Goal: Information Seeking & Learning: Learn about a topic

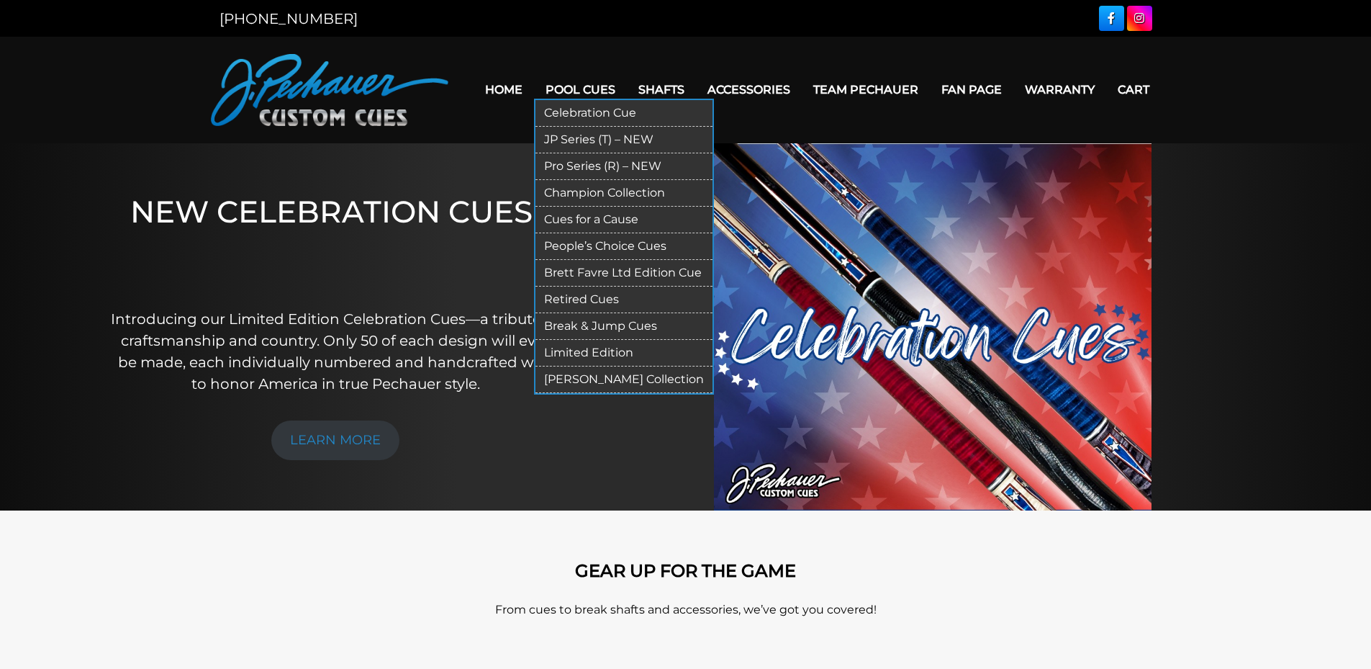
click at [638, 171] on link "Pro Series (R) – NEW" at bounding box center [624, 166] width 177 height 27
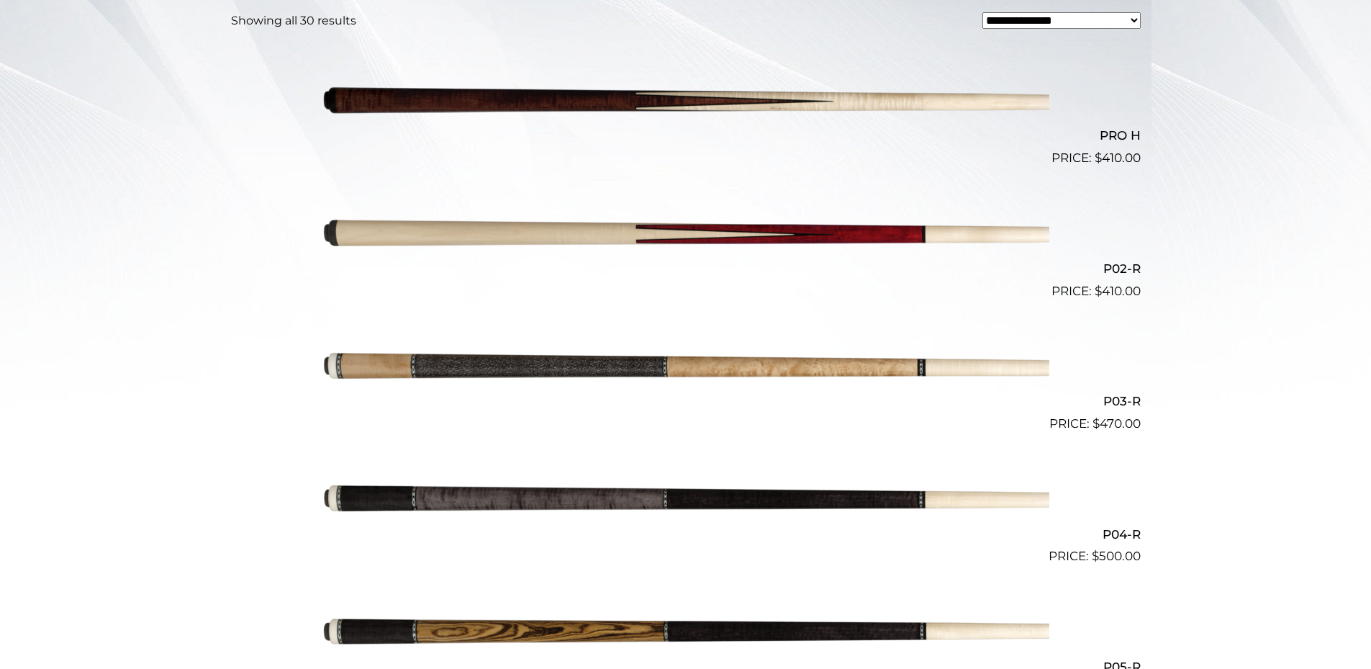
scroll to position [425, 0]
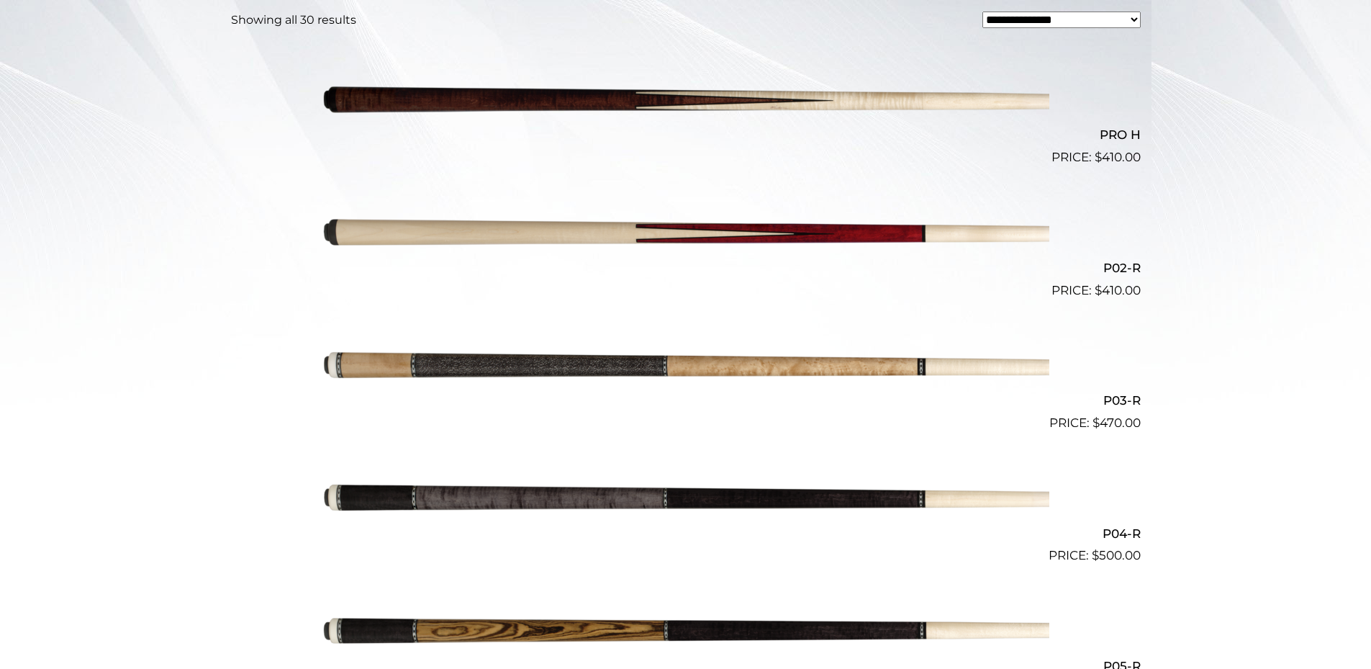
click at [620, 499] on img at bounding box center [685, 498] width 727 height 121
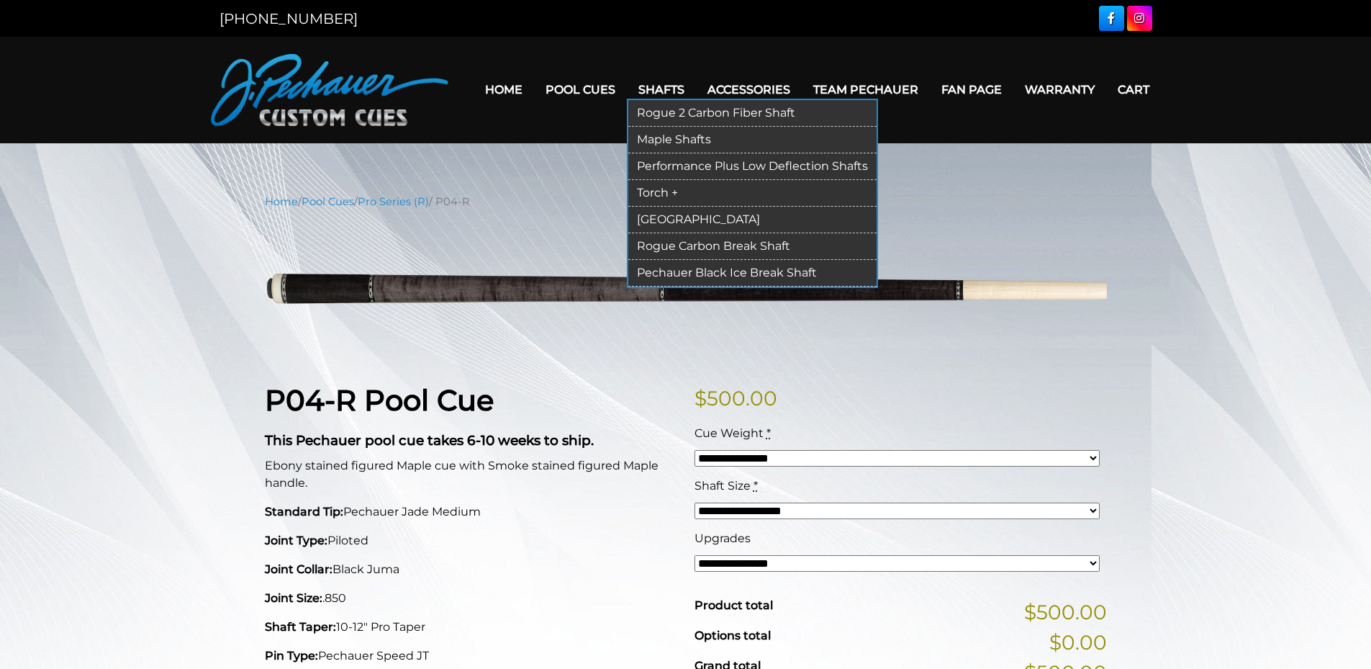
click at [675, 107] on link "Rogue 2 Carbon Fiber Shaft" at bounding box center [752, 113] width 248 height 27
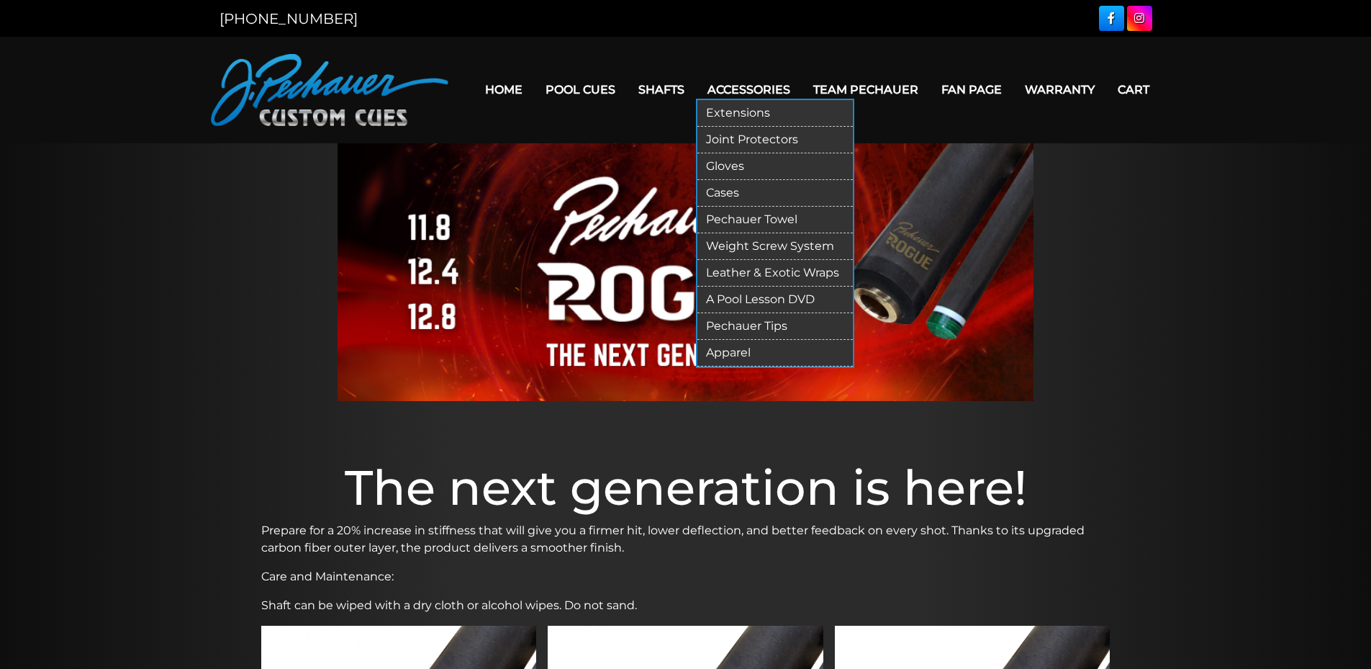
click at [770, 139] on link "Joint Protectors" at bounding box center [774, 140] width 155 height 27
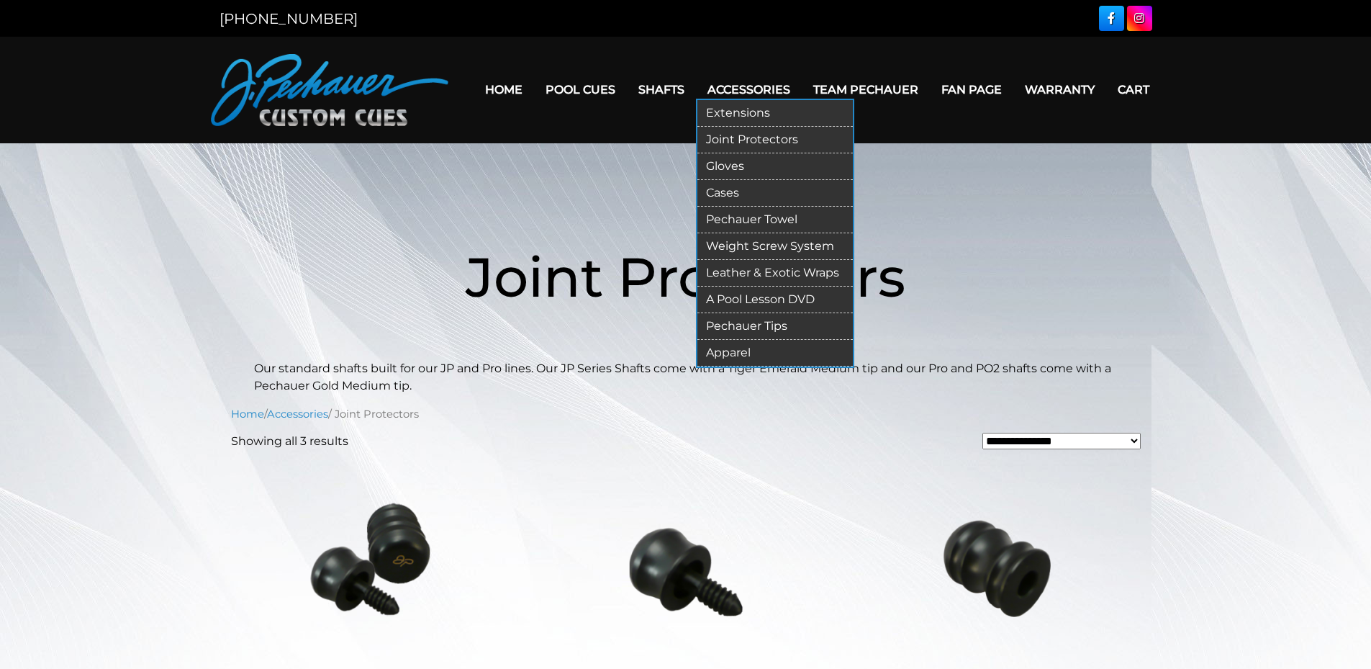
click at [758, 168] on link "Gloves" at bounding box center [774, 166] width 155 height 27
click at [757, 193] on link "Cases" at bounding box center [774, 193] width 155 height 27
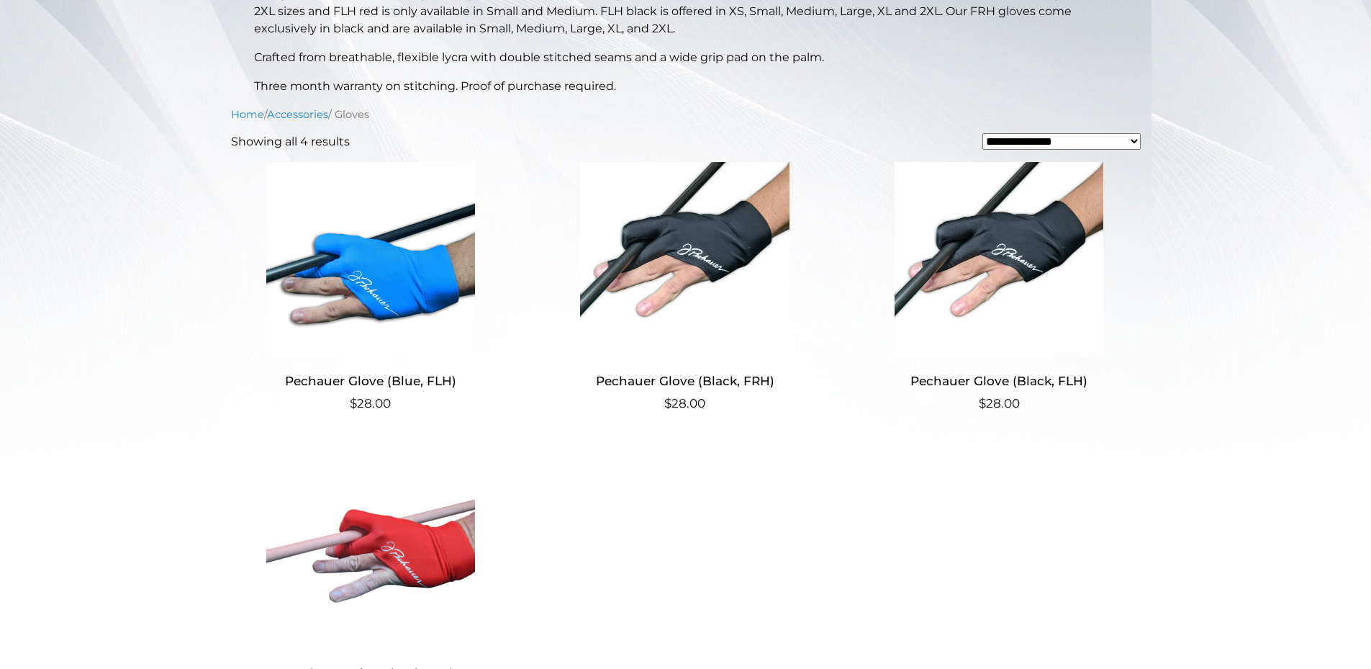
scroll to position [376, 0]
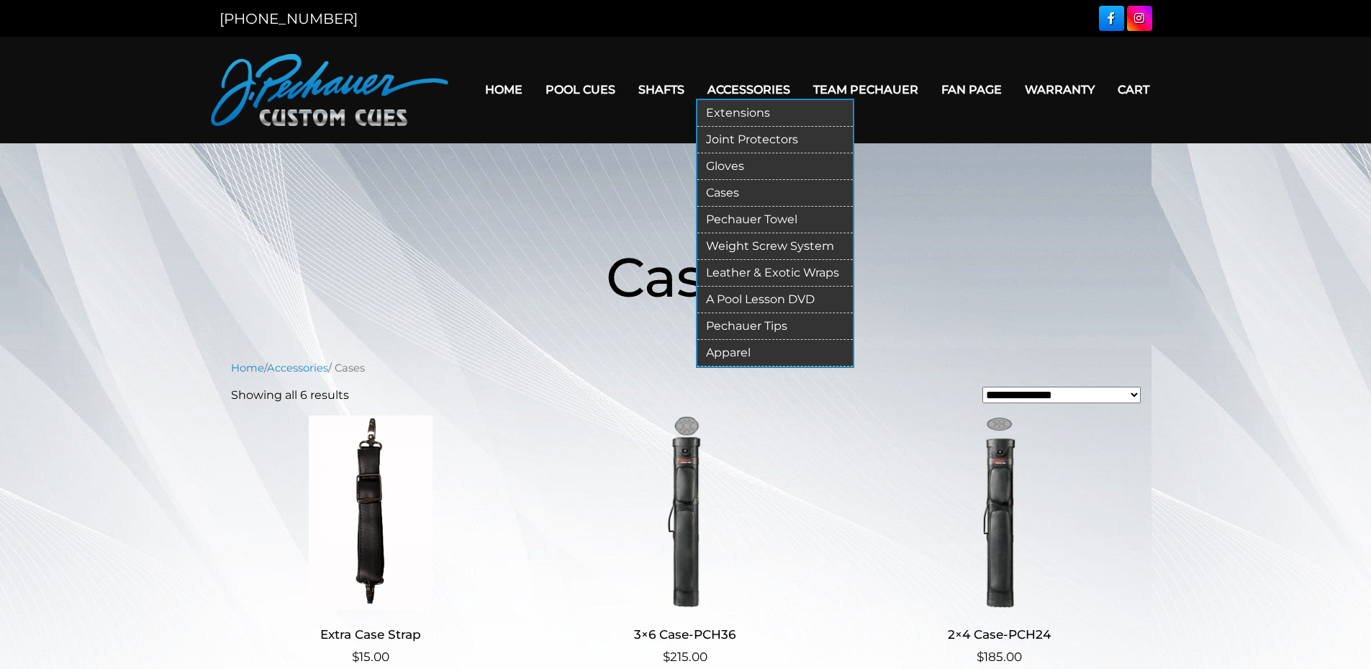
click at [776, 226] on link "Pechauer Towel" at bounding box center [774, 220] width 155 height 27
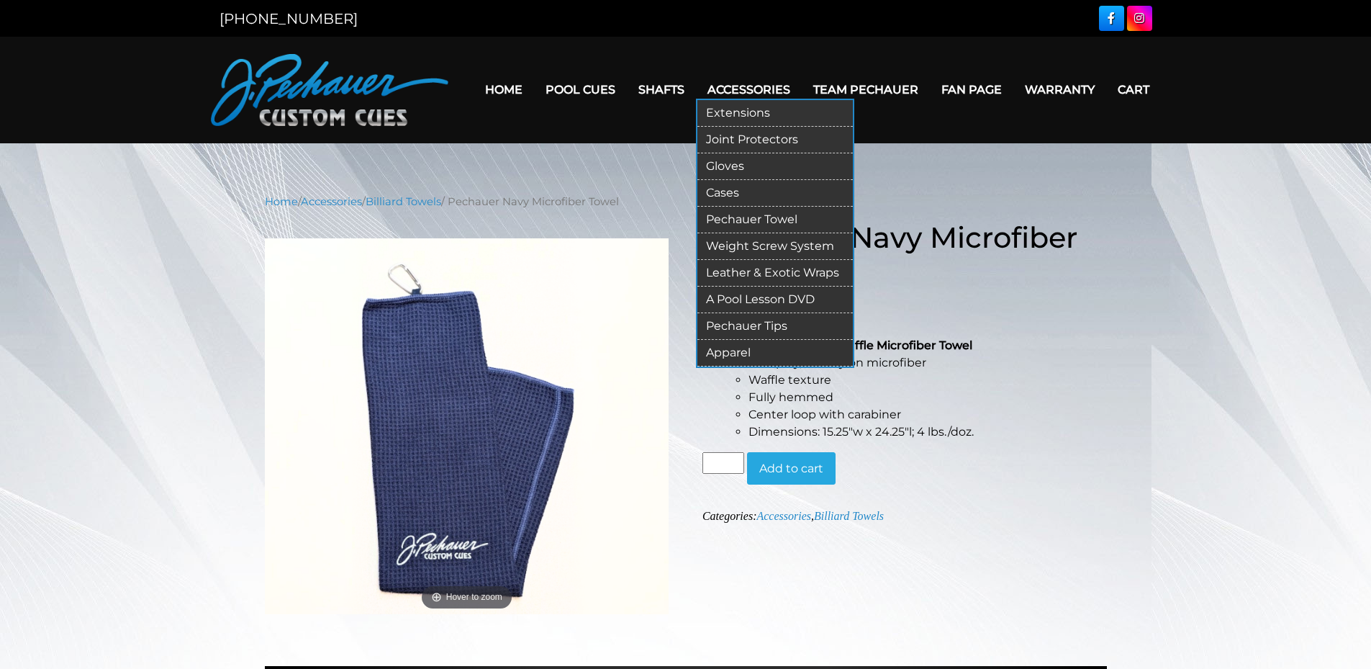
click at [777, 247] on link "Weight Screw System" at bounding box center [774, 246] width 155 height 27
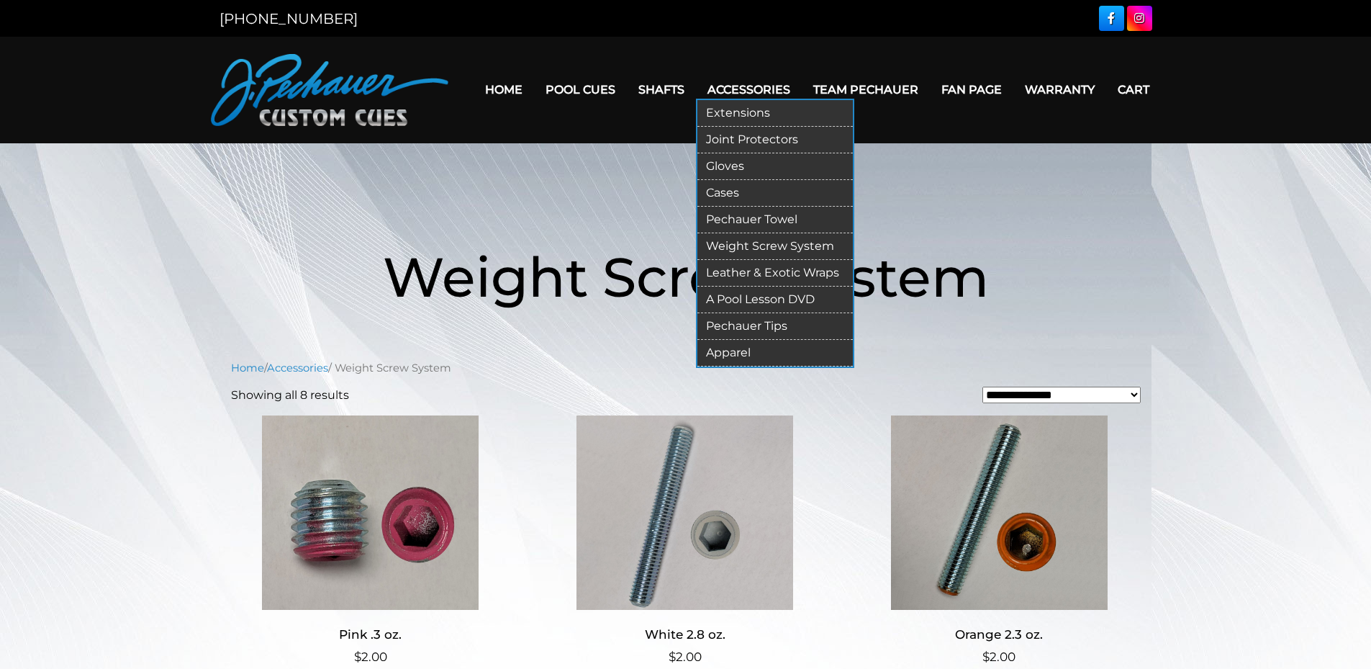
click at [774, 271] on link "Leather & Exotic Wraps" at bounding box center [774, 273] width 155 height 27
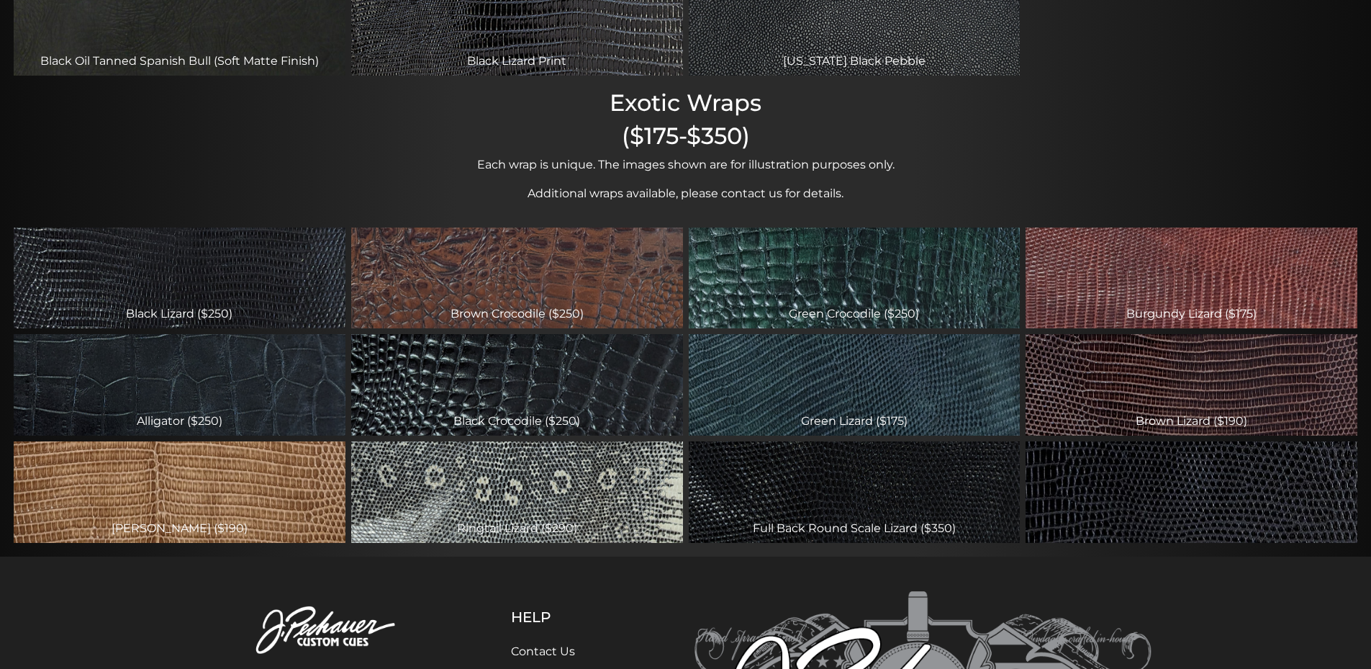
scroll to position [492, 0]
click at [1198, 297] on div "Burgundy Lizard ($175)" at bounding box center [1192, 278] width 332 height 101
click at [586, 307] on div "Brown Crocodile ($250)" at bounding box center [517, 278] width 332 height 101
click at [575, 307] on div "Brown Crocodile ($250)" at bounding box center [517, 278] width 332 height 101
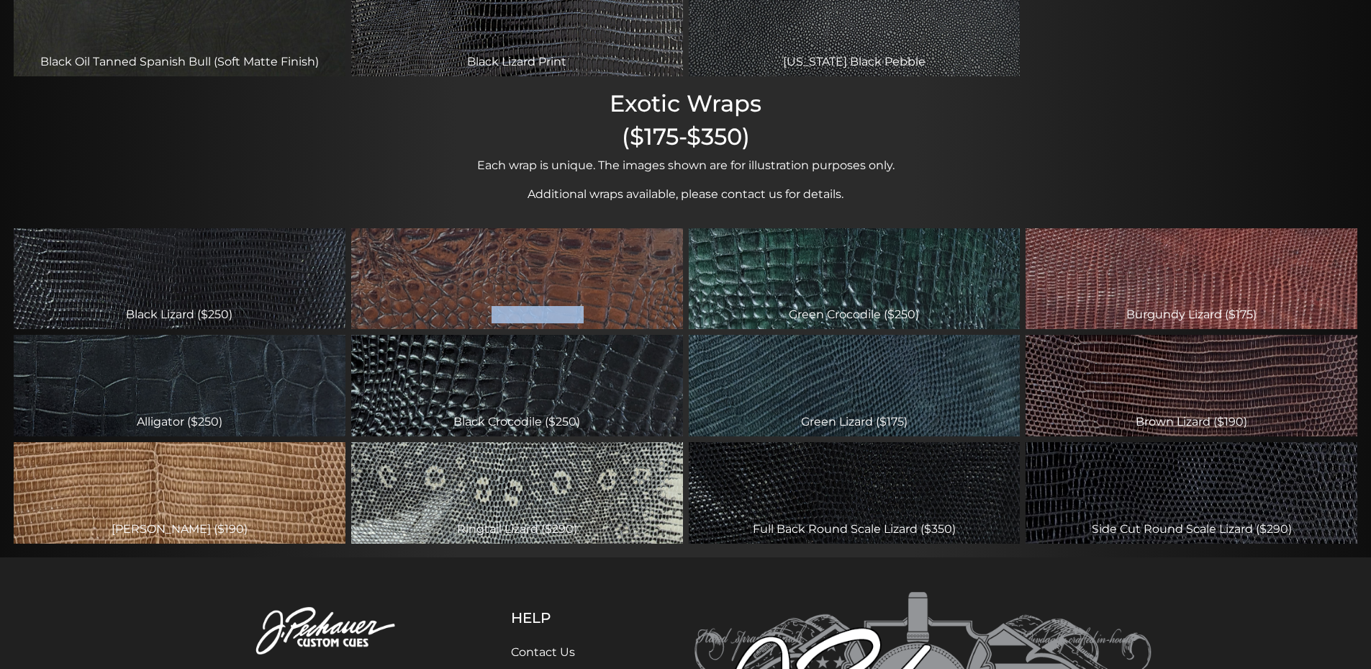
click at [575, 307] on div "Brown Crocodile ($250)" at bounding box center [517, 278] width 332 height 101
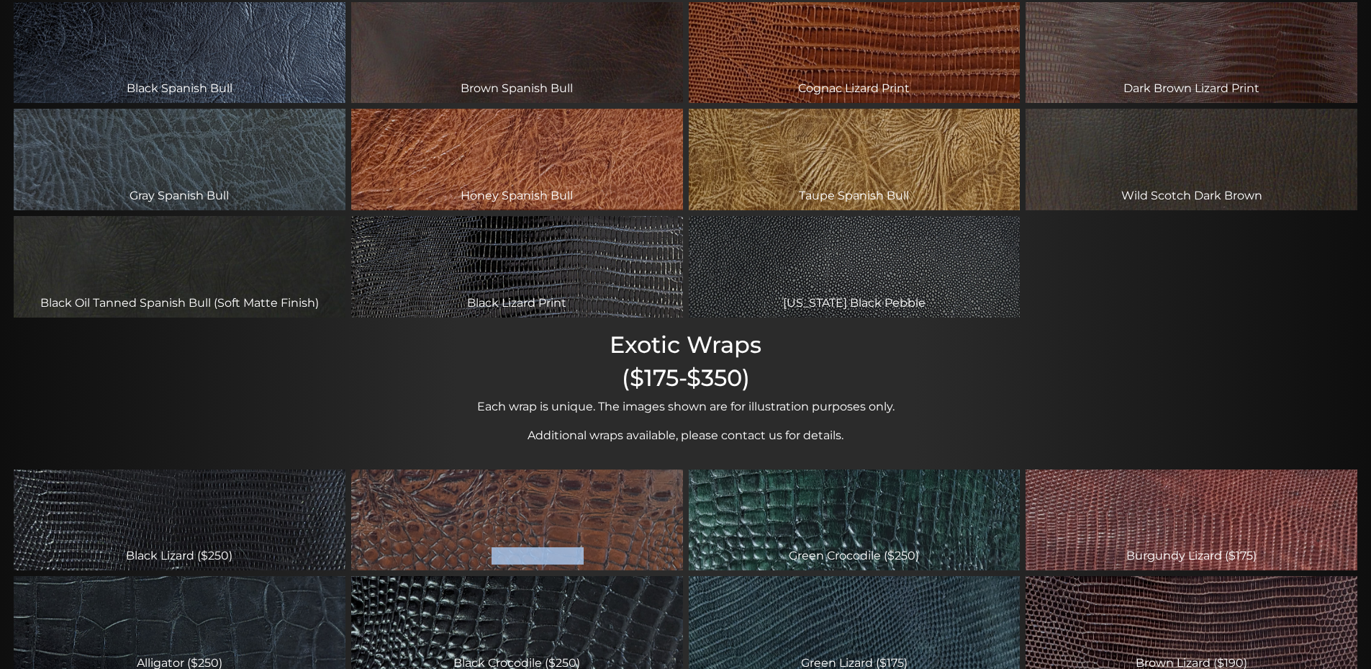
click at [516, 495] on div "Brown Crocodile ($250)" at bounding box center [517, 519] width 332 height 101
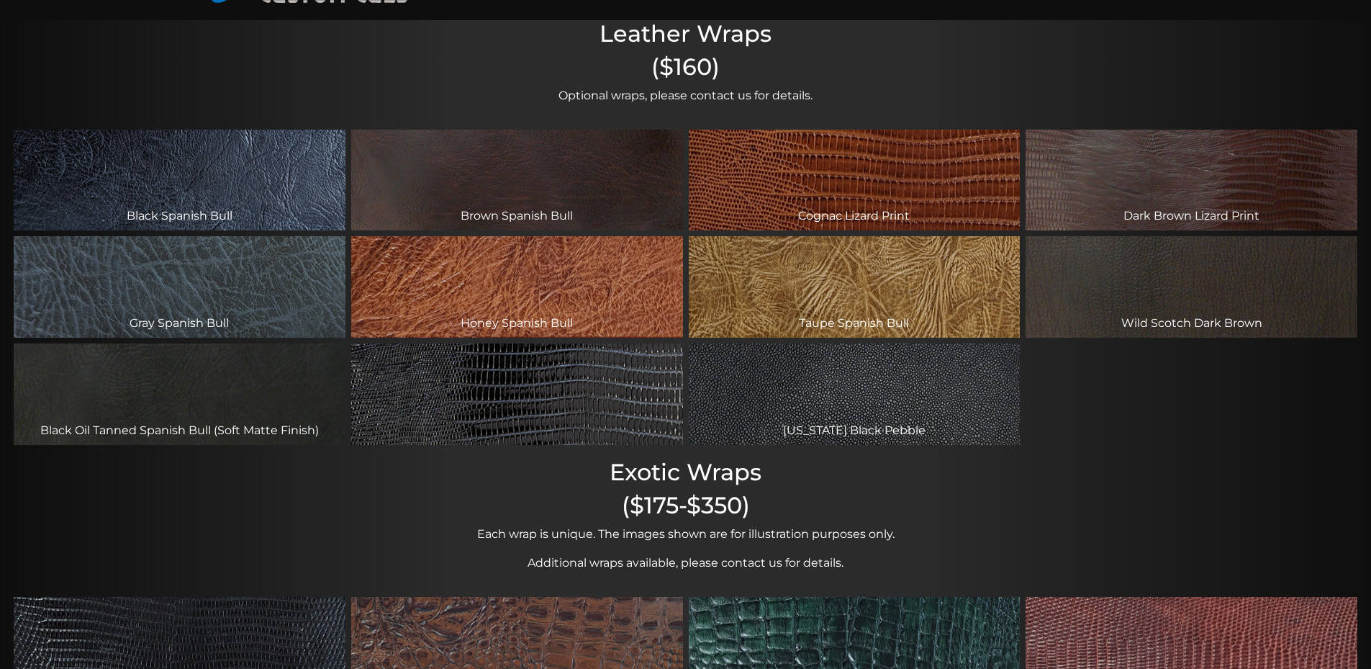
scroll to position [107, 0]
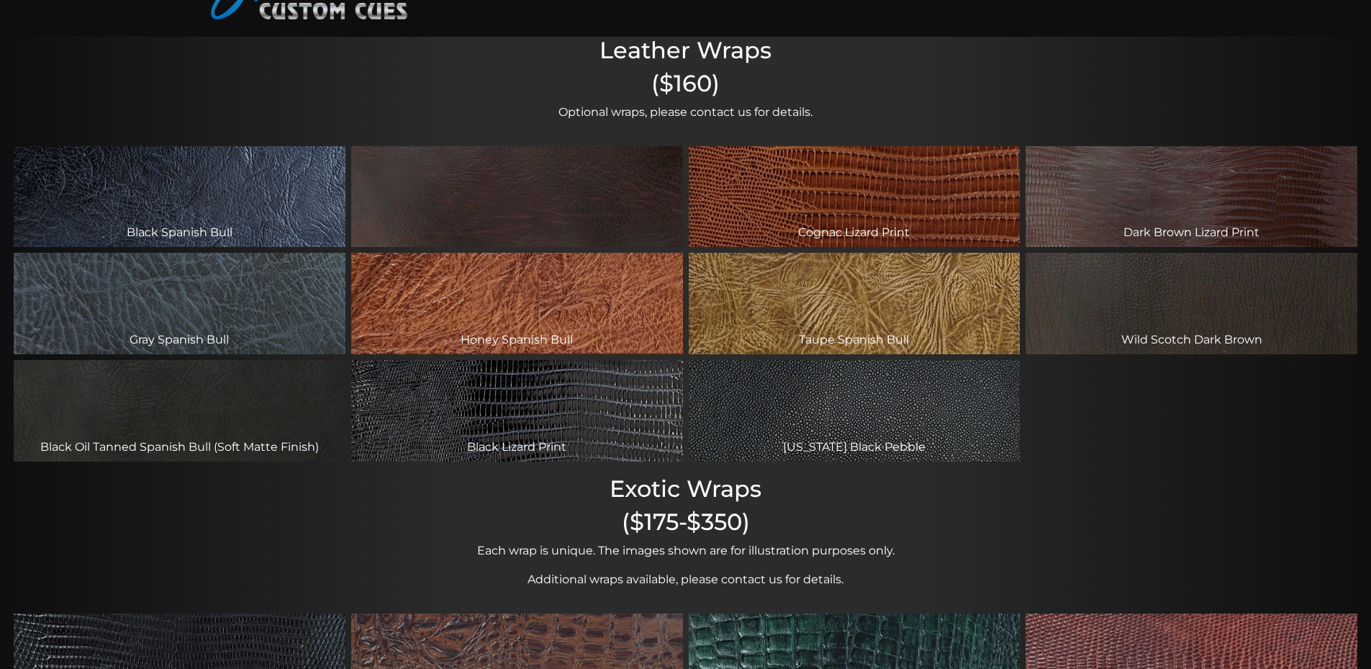
click at [543, 232] on div "Brown Spanish Bull" at bounding box center [517, 196] width 332 height 101
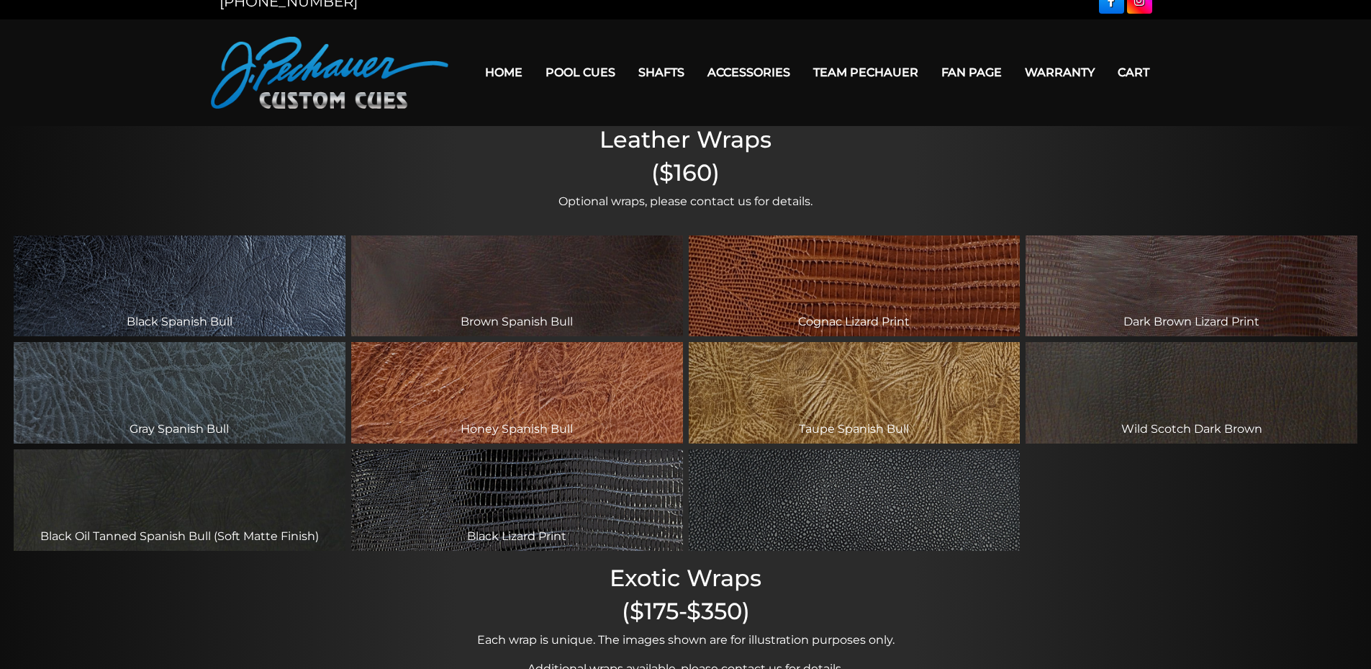
scroll to position [16, 0]
click at [618, 284] on div "Brown Spanish Bull" at bounding box center [517, 287] width 332 height 101
click at [821, 271] on div "Cognac Lizard Print" at bounding box center [855, 287] width 332 height 101
click at [1090, 304] on div "Dark Brown Lizard Print" at bounding box center [1192, 287] width 332 height 101
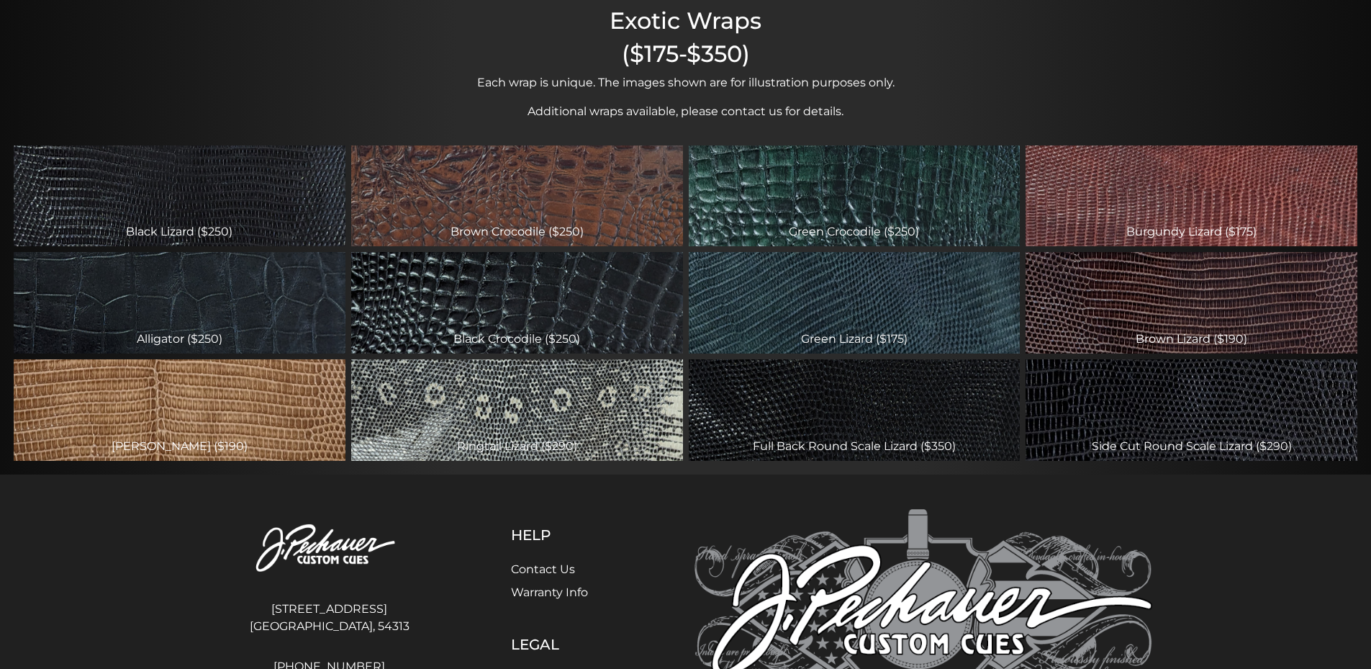
scroll to position [708, 0]
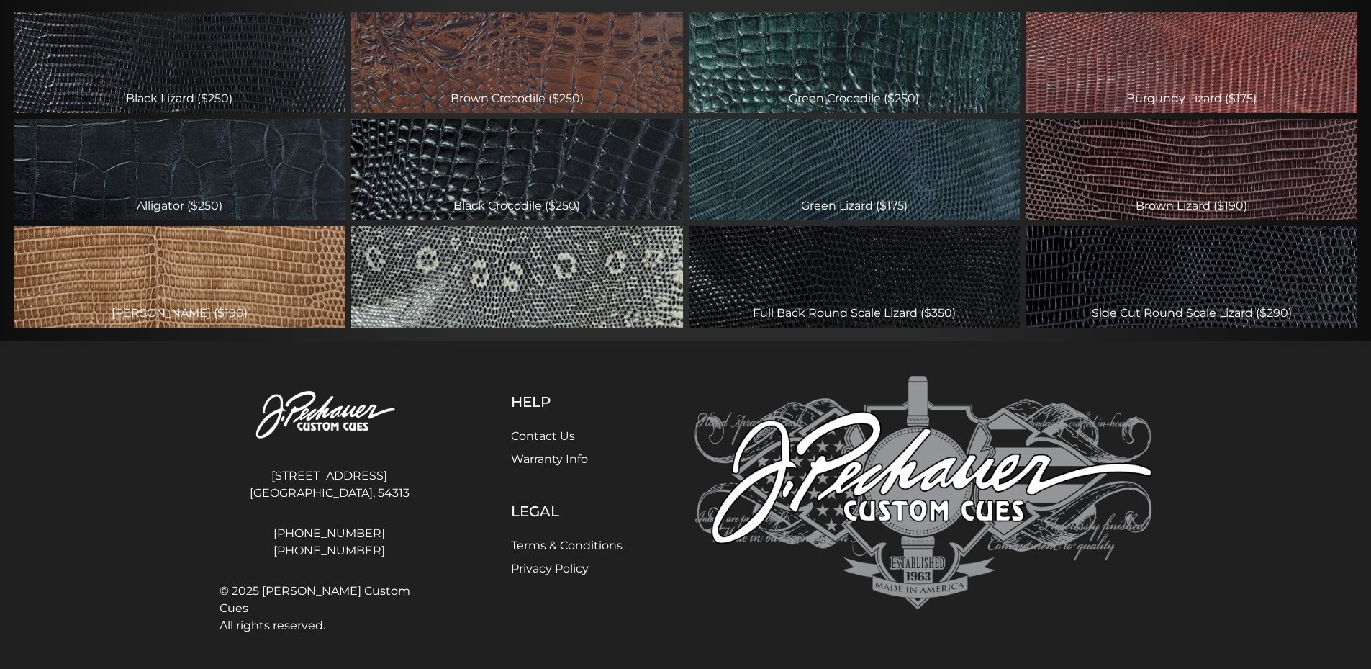
click at [596, 308] on div "Ringtail Lizard ($290)" at bounding box center [517, 276] width 332 height 101
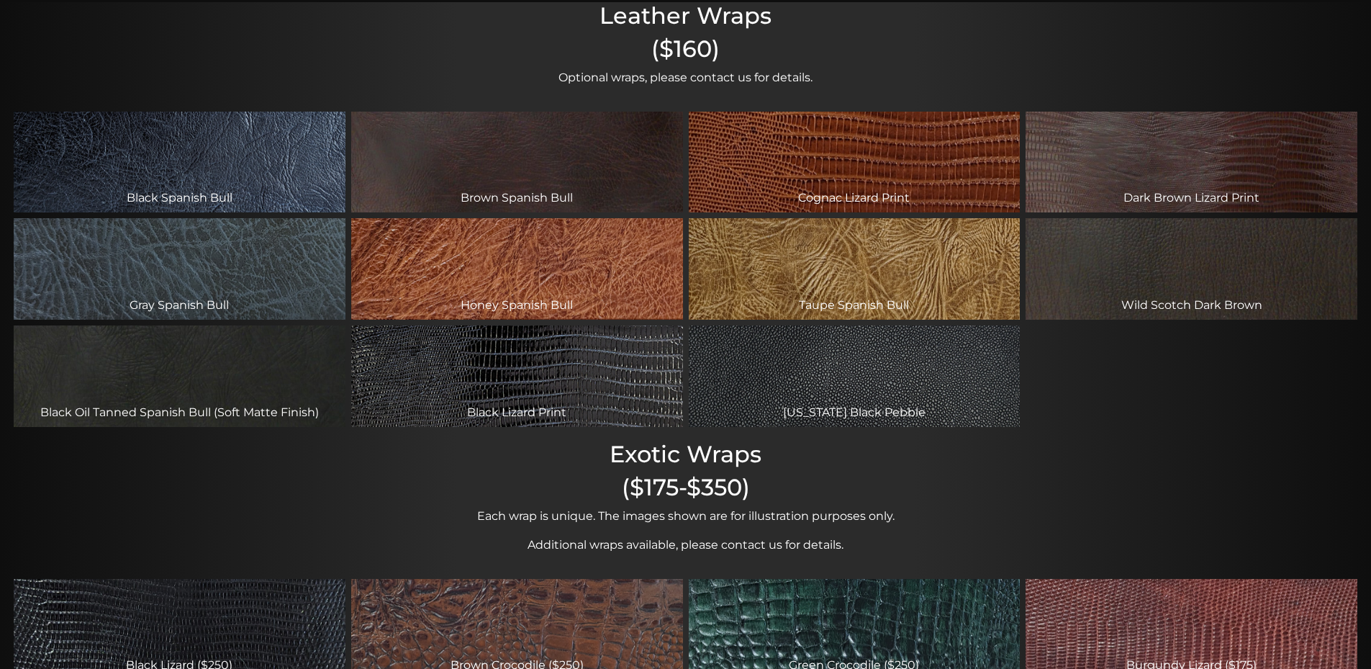
scroll to position [0, 0]
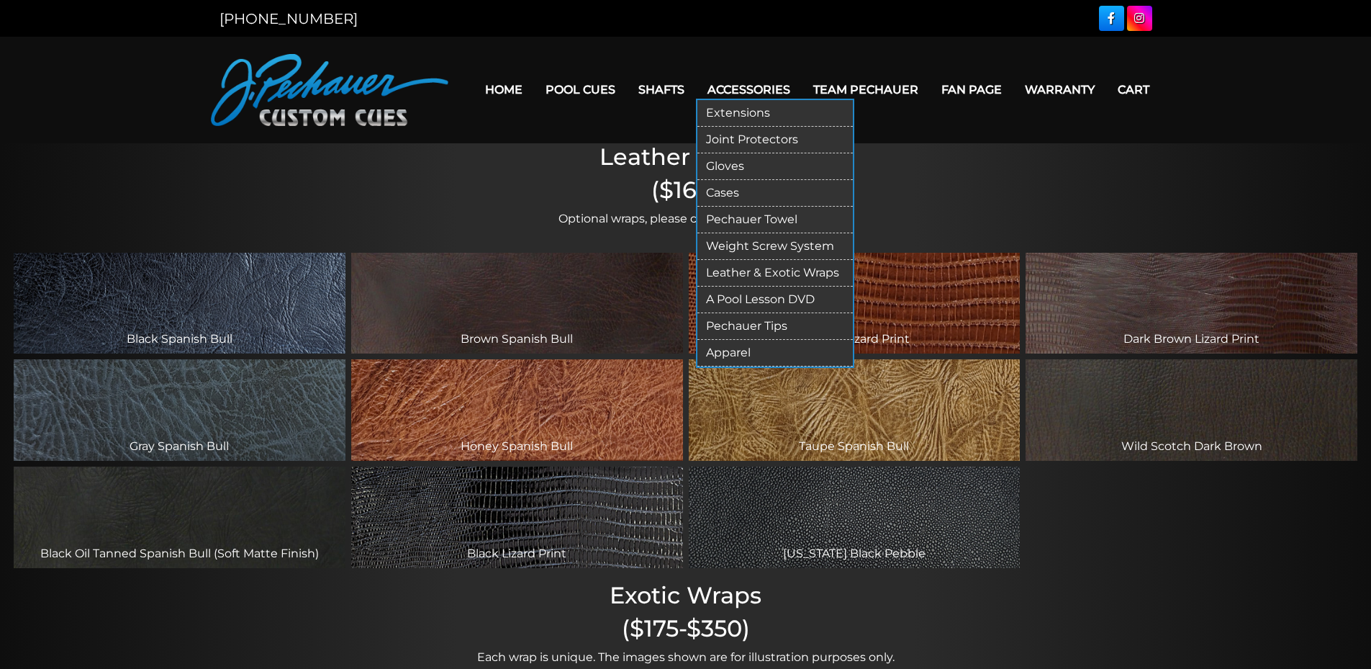
click at [777, 277] on link "Leather & Exotic Wraps" at bounding box center [774, 273] width 155 height 27
click at [785, 356] on link "Apparel" at bounding box center [774, 353] width 155 height 27
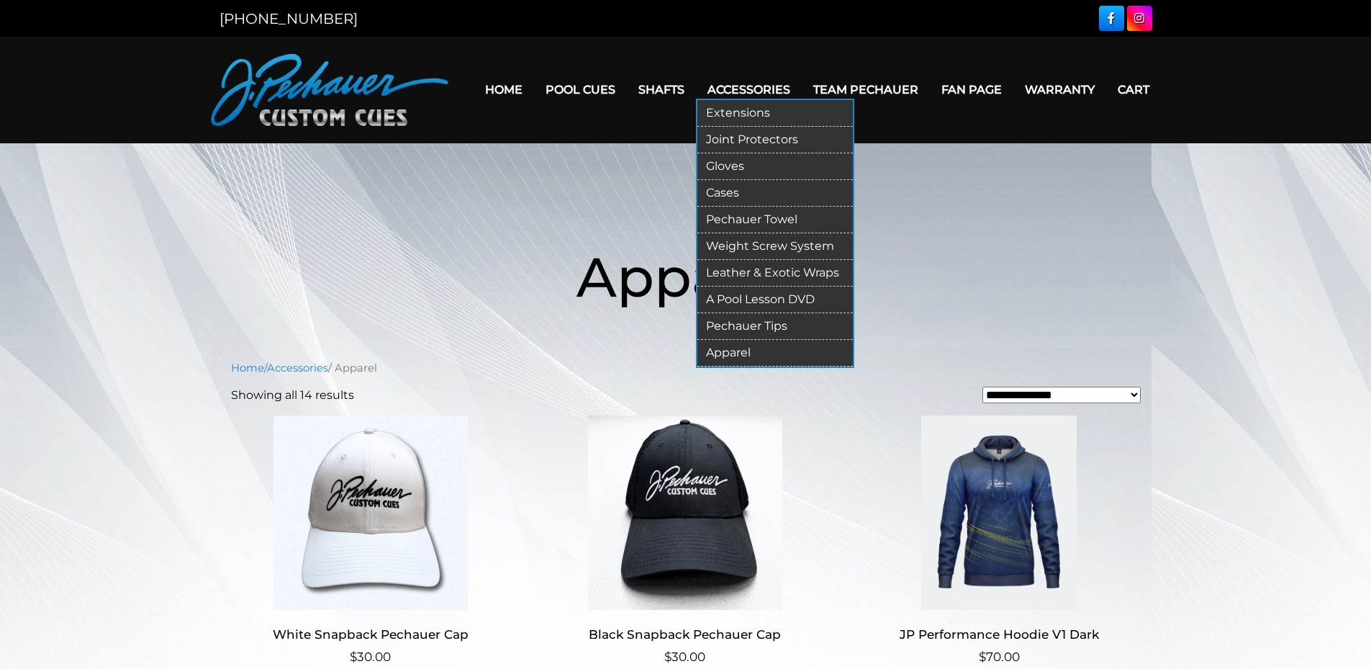
click at [753, 327] on link "Pechauer Tips" at bounding box center [774, 326] width 155 height 27
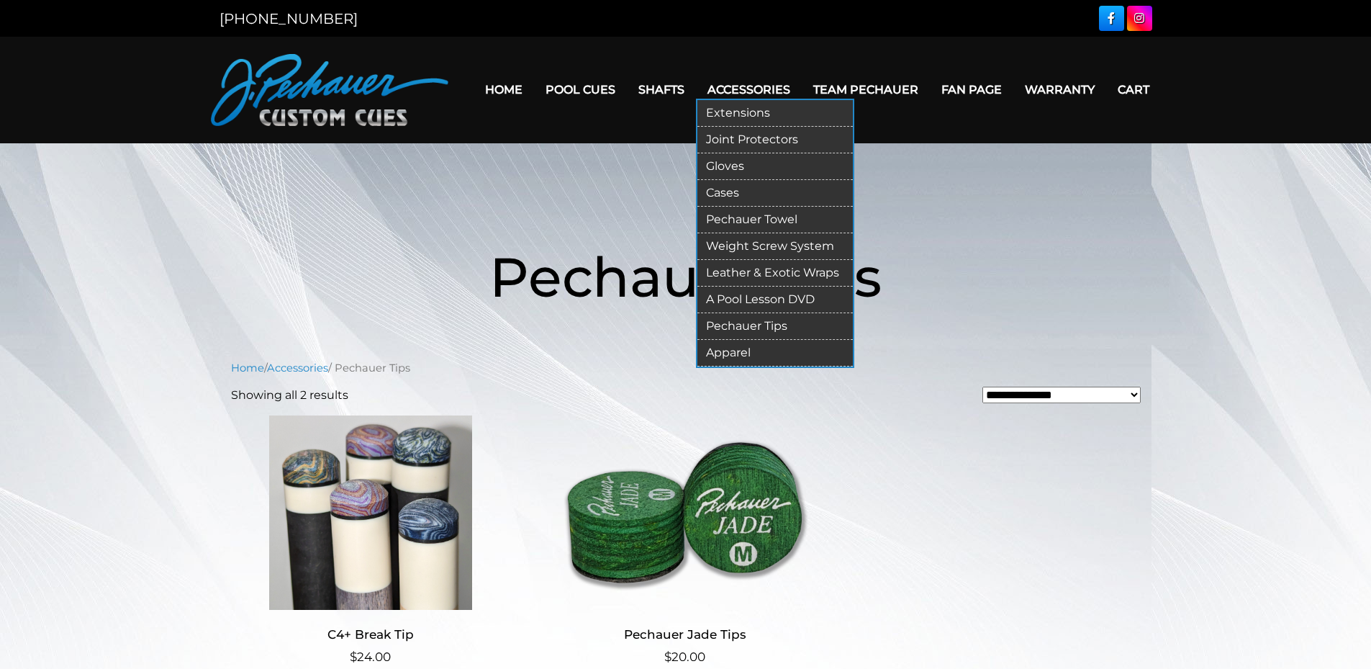
click at [751, 241] on link "Weight Screw System" at bounding box center [774, 246] width 155 height 27
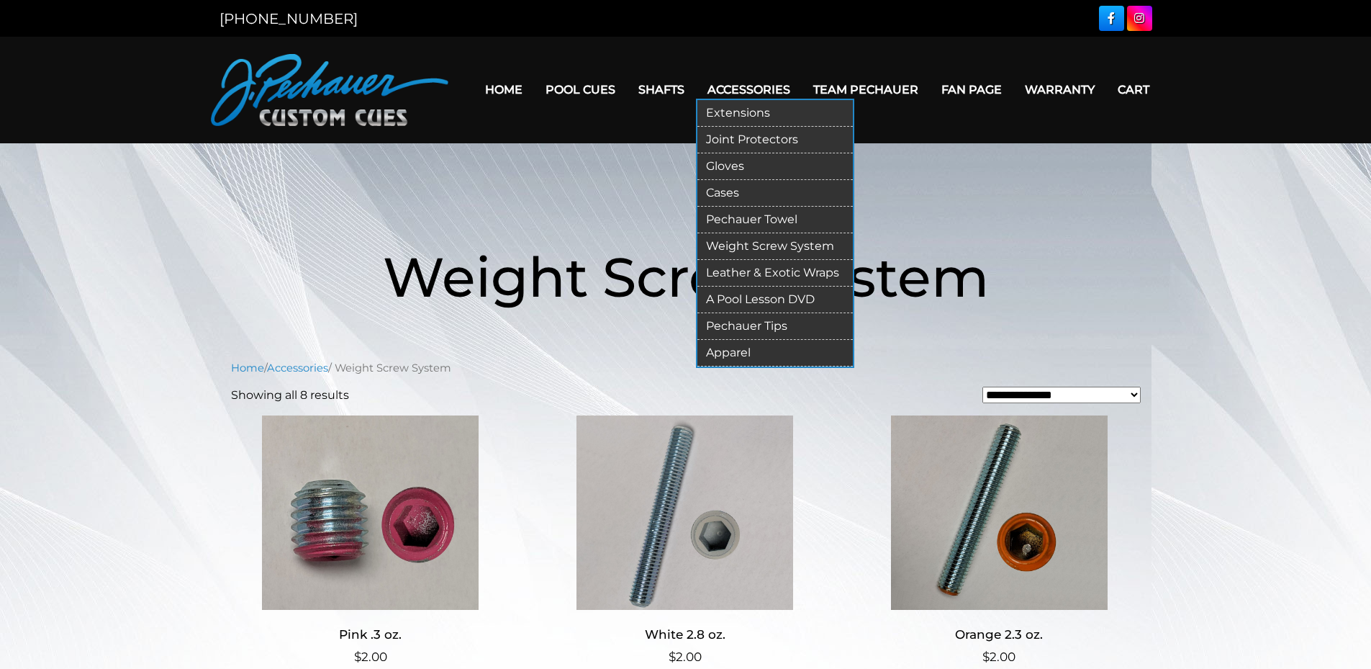
click at [766, 271] on link "Leather & Exotic Wraps" at bounding box center [774, 273] width 155 height 27
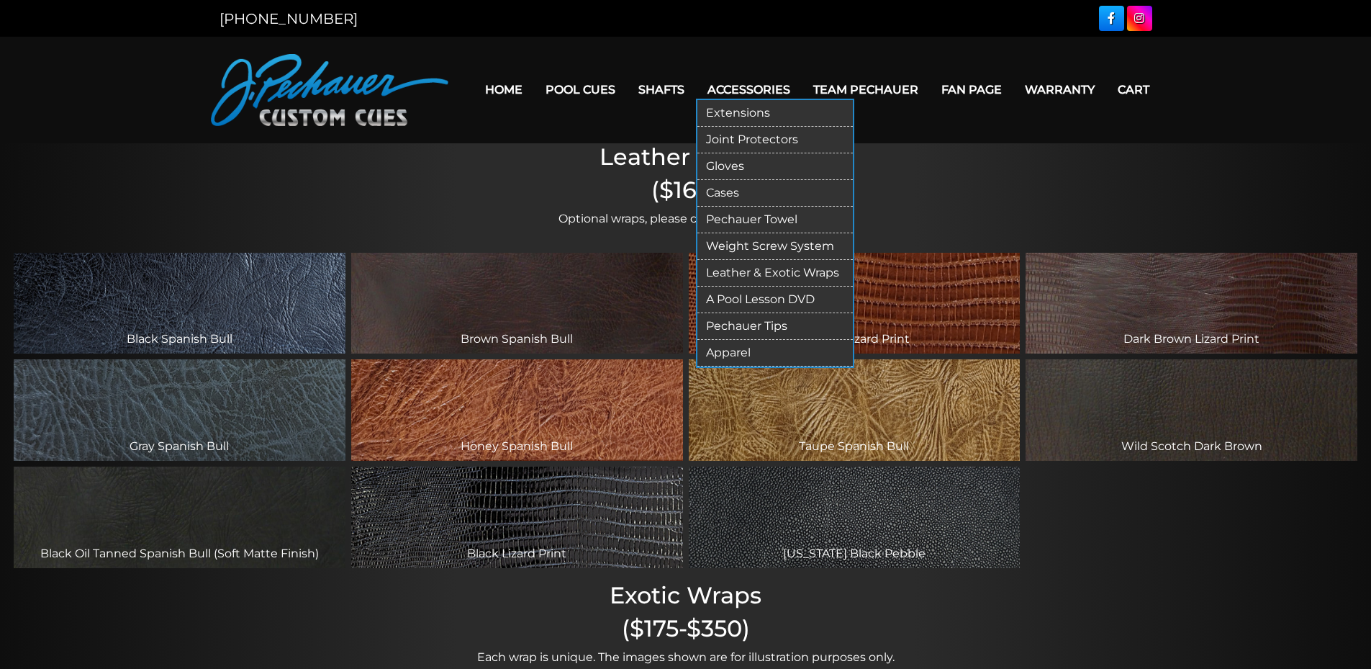
click at [754, 215] on link "Pechauer Towel" at bounding box center [774, 220] width 155 height 27
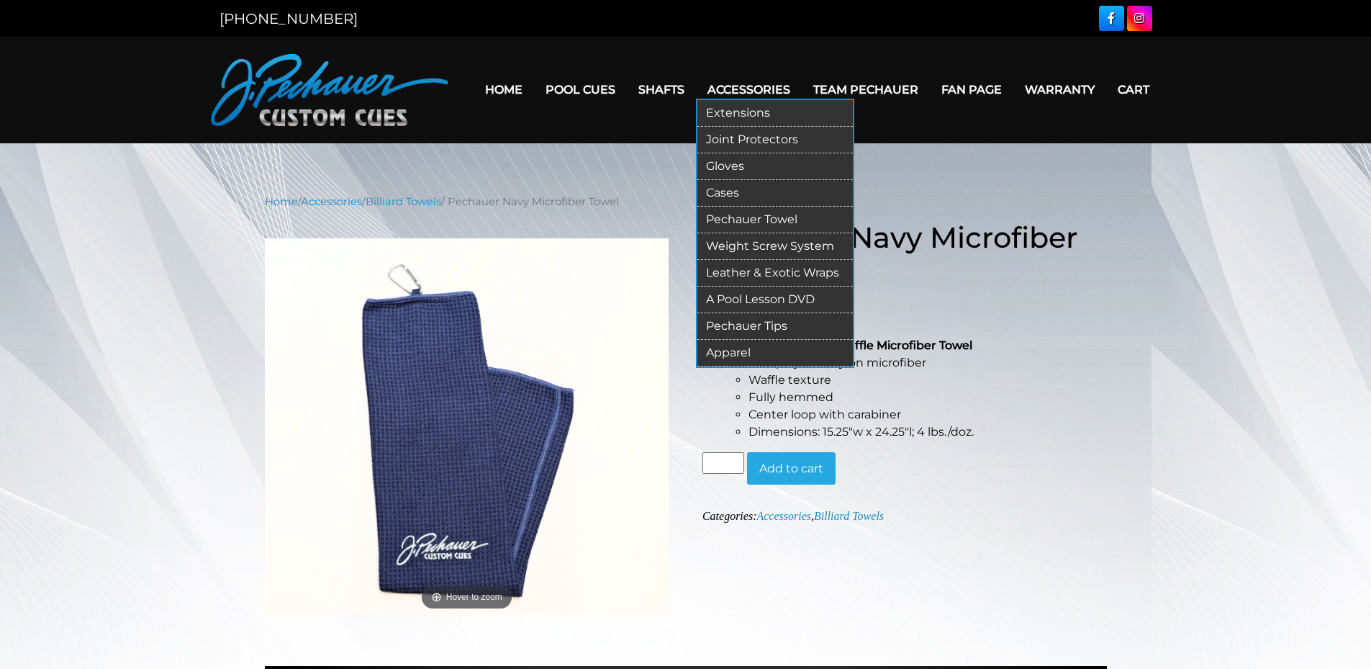
click at [769, 113] on link "Extensions" at bounding box center [774, 113] width 155 height 27
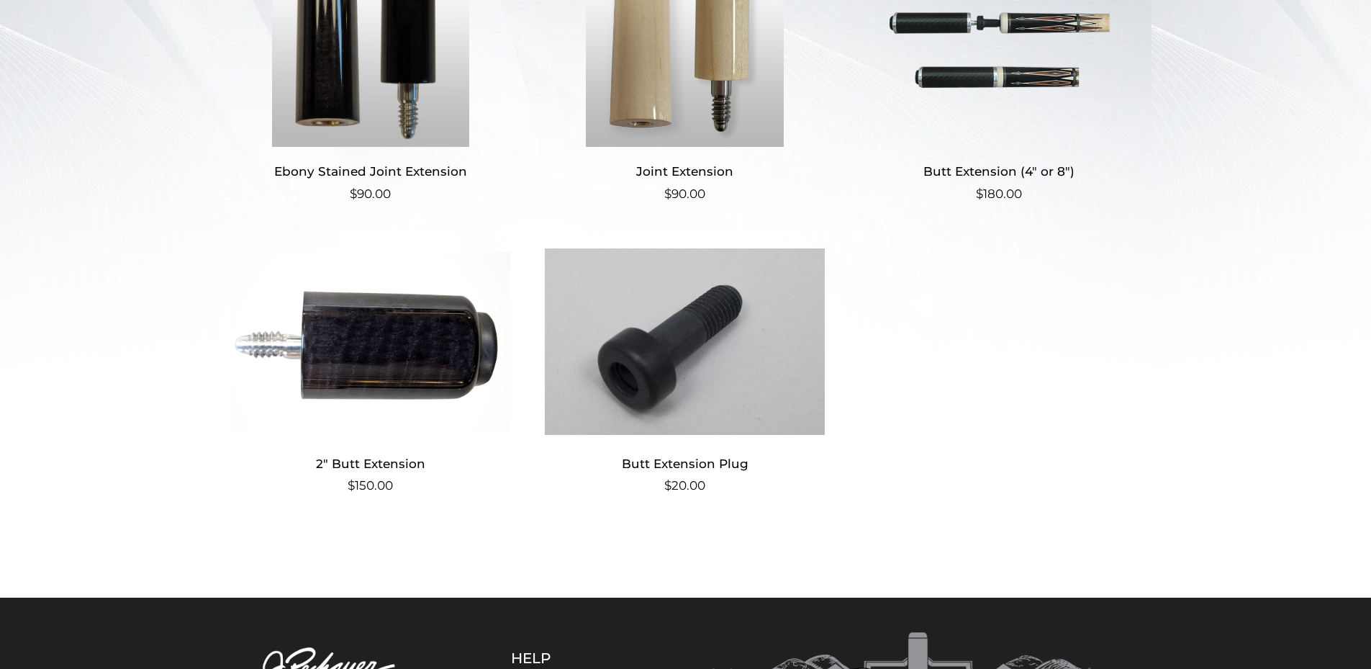
scroll to position [472, 0]
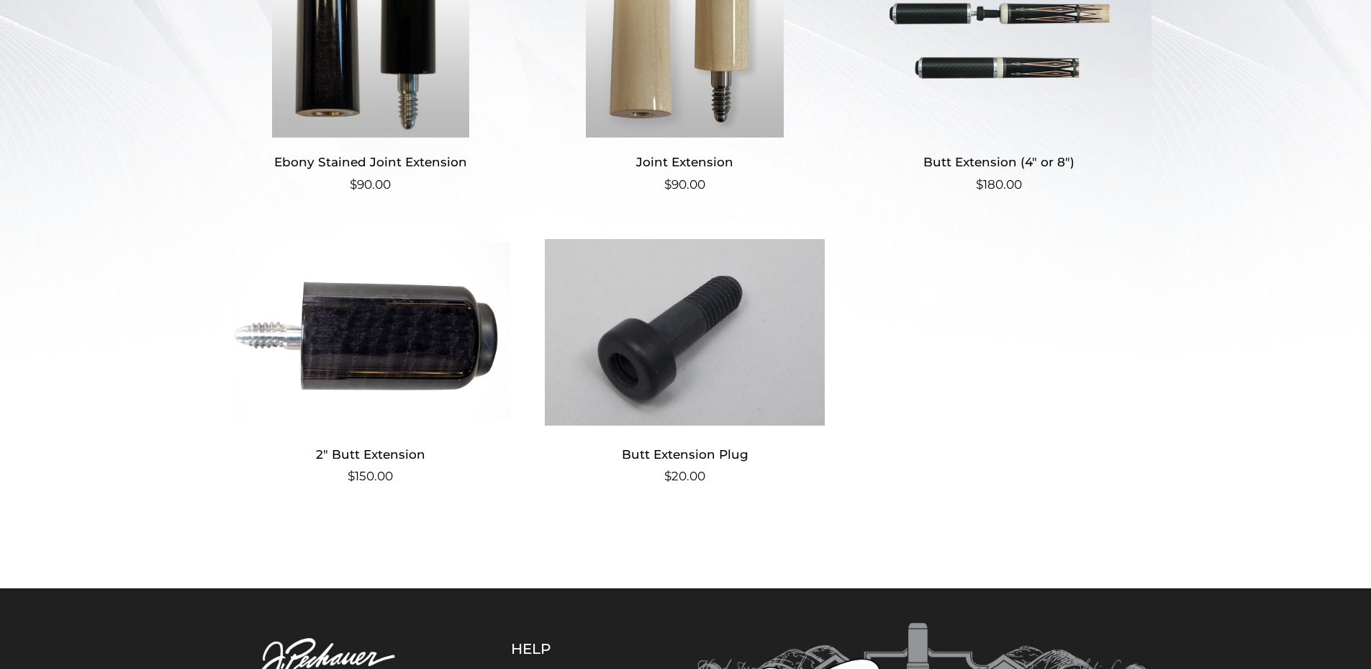
click at [358, 327] on img at bounding box center [371, 332] width 280 height 194
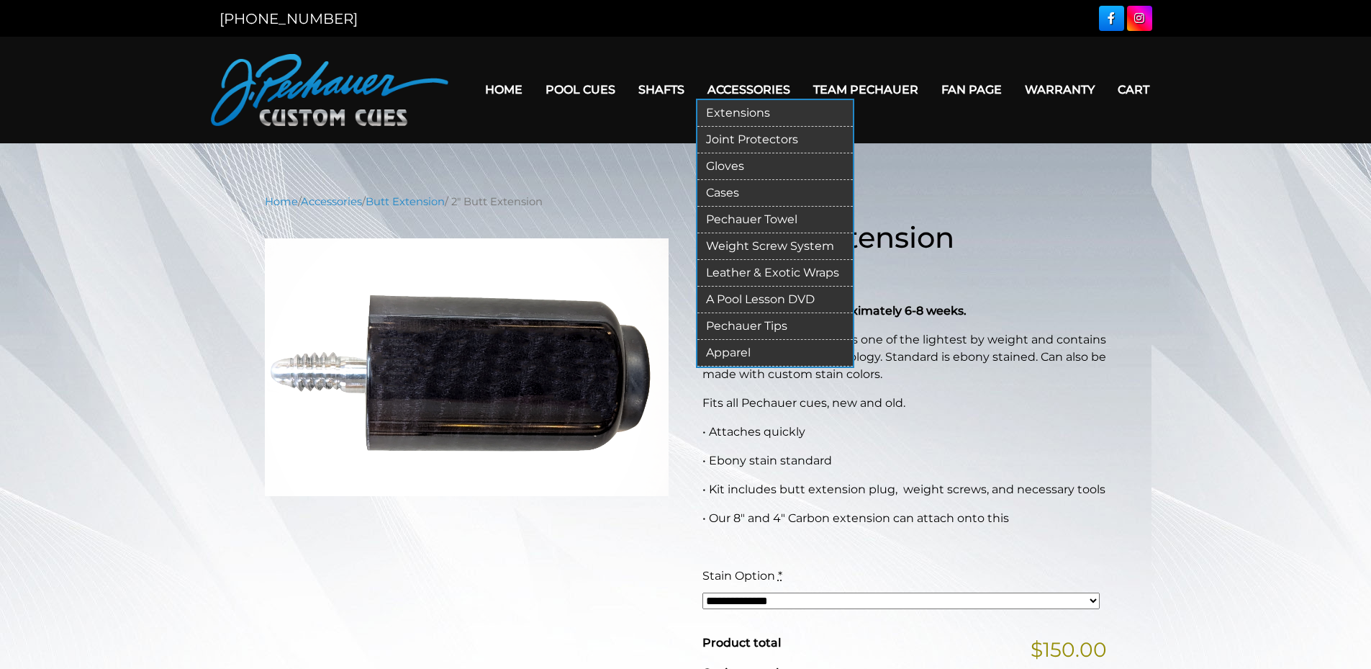
click at [746, 168] on link "Gloves" at bounding box center [774, 166] width 155 height 27
